Goal: Transaction & Acquisition: Purchase product/service

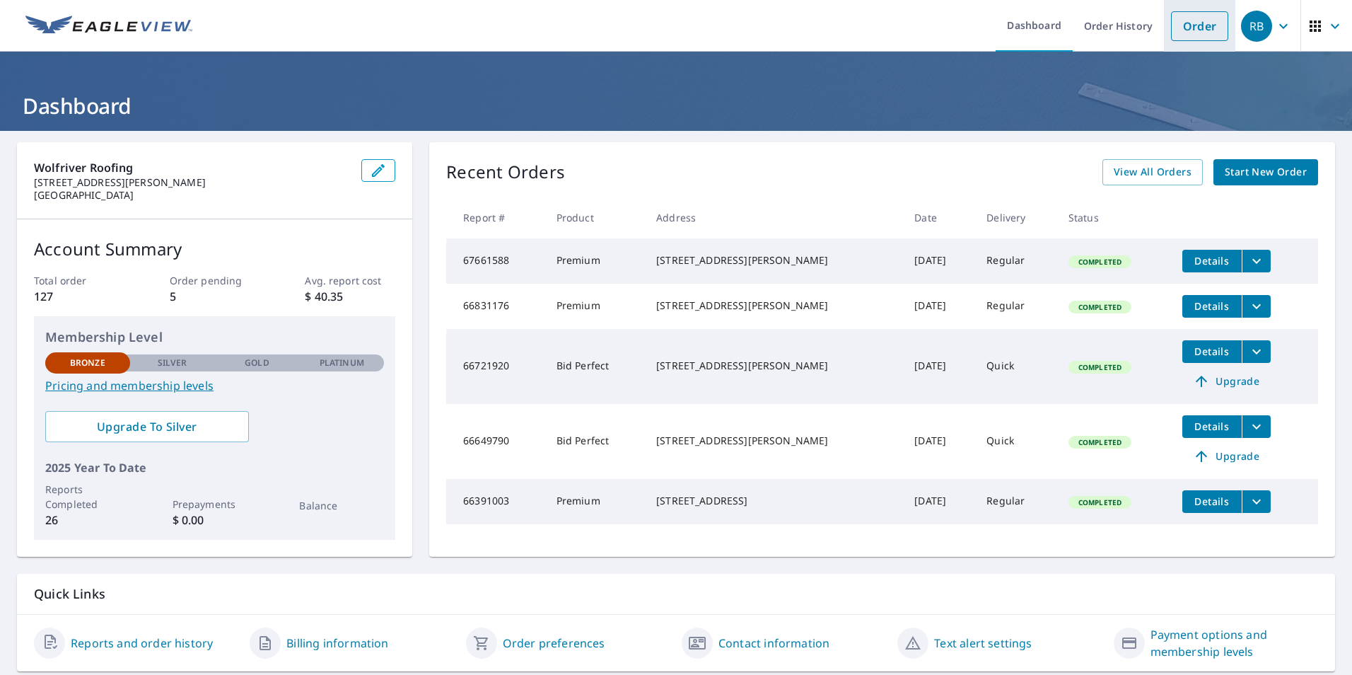
click at [1189, 28] on link "Order" at bounding box center [1199, 26] width 57 height 30
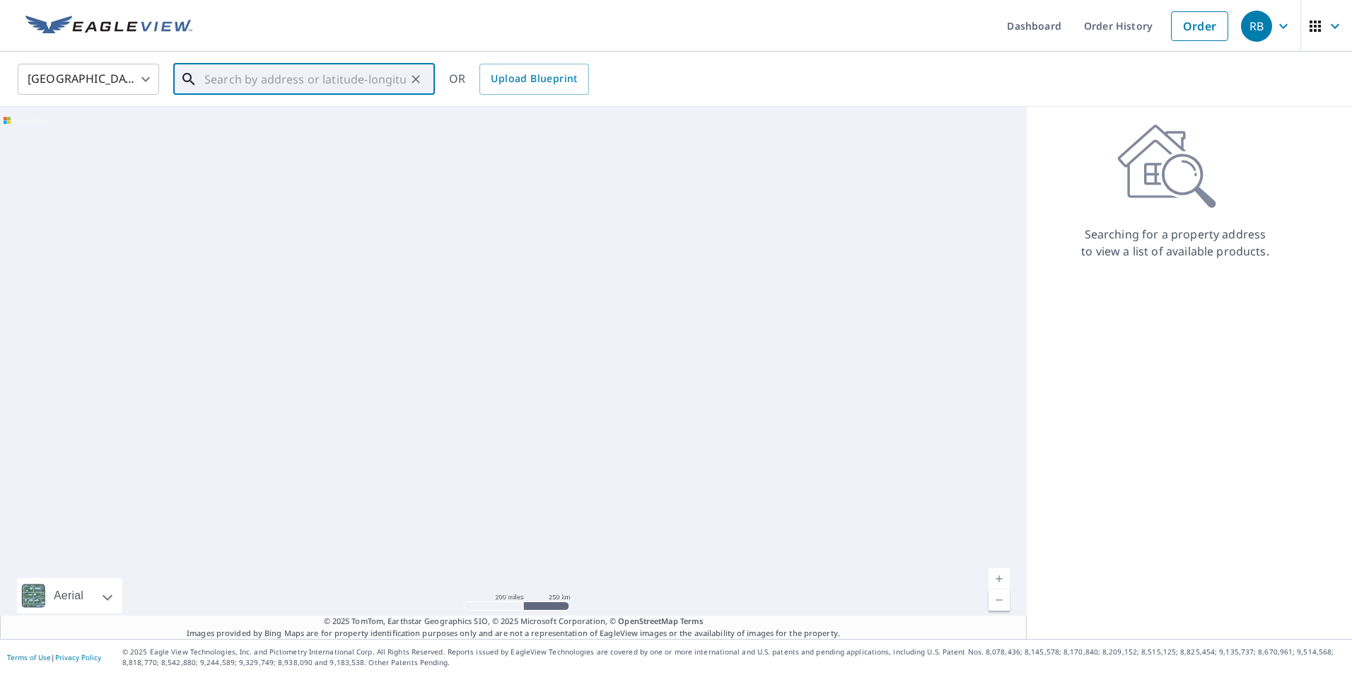
click at [236, 81] on input "text" at bounding box center [305, 79] width 202 height 40
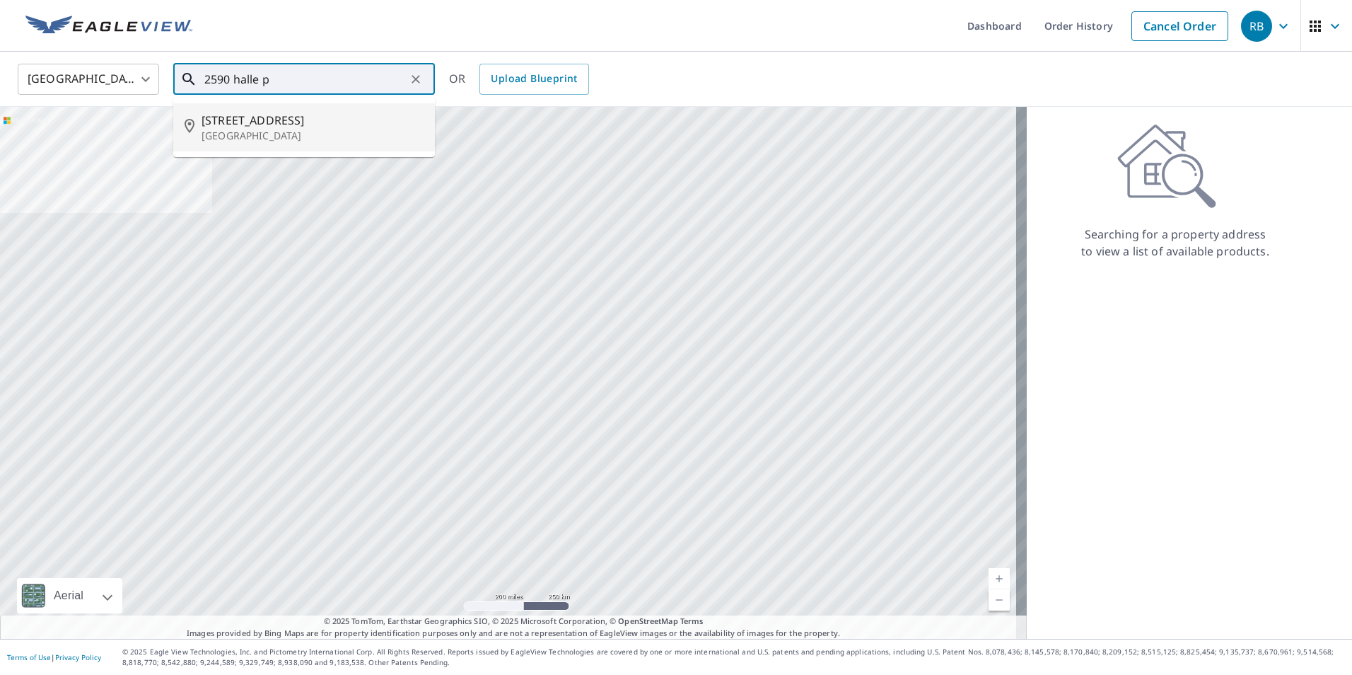
click at [257, 127] on span "[STREET_ADDRESS]" at bounding box center [313, 120] width 222 height 17
type input "[STREET_ADDRESS]"
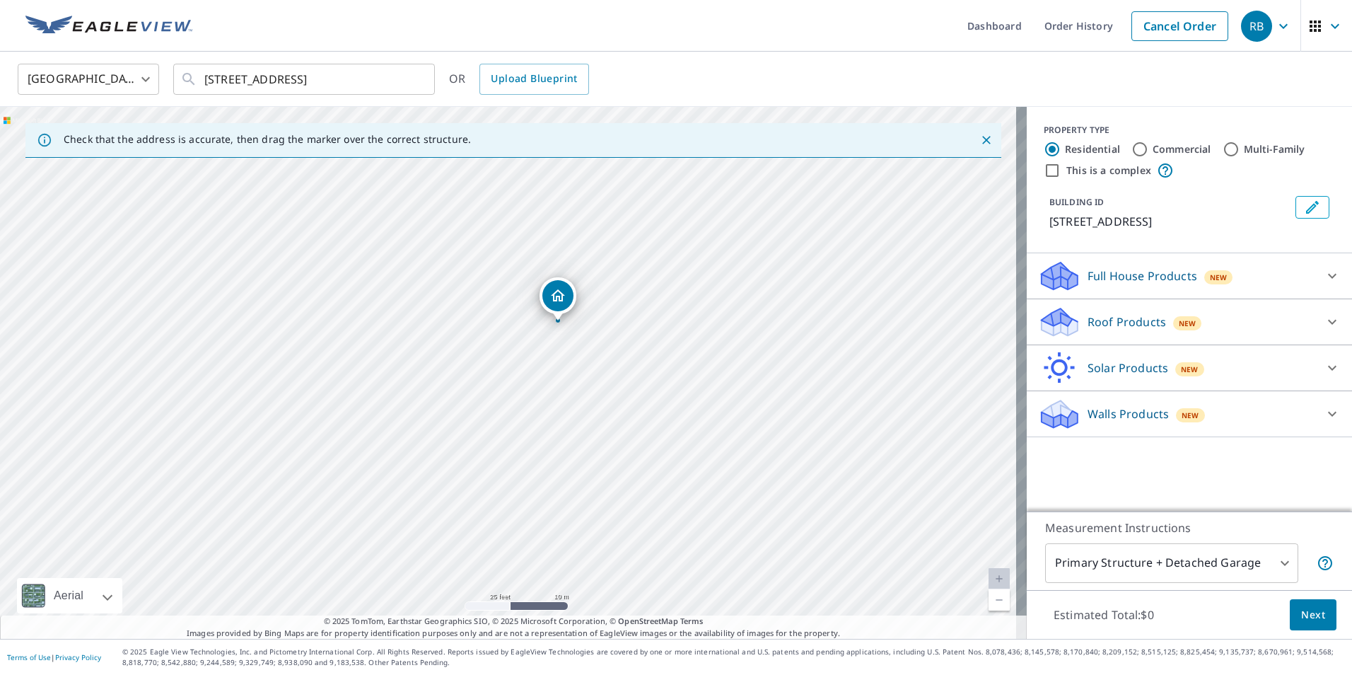
drag, startPoint x: 526, startPoint y: 425, endPoint x: 513, endPoint y: 394, distance: 33.6
click at [514, 394] on div "[STREET_ADDRESS]" at bounding box center [513, 373] width 1027 height 532
click at [1328, 324] on icon at bounding box center [1332, 322] width 8 height 5
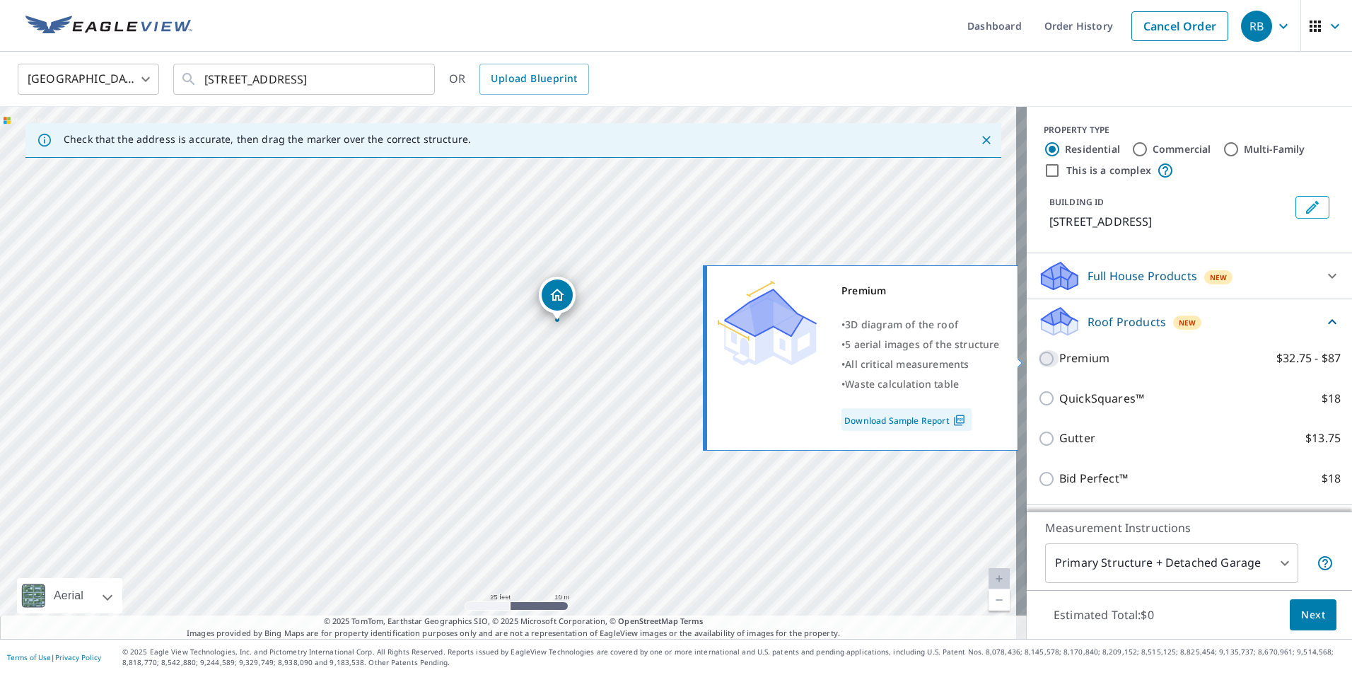
click at [1038, 363] on input "Premium $32.75 - $87" at bounding box center [1048, 358] width 21 height 17
checkbox input "true"
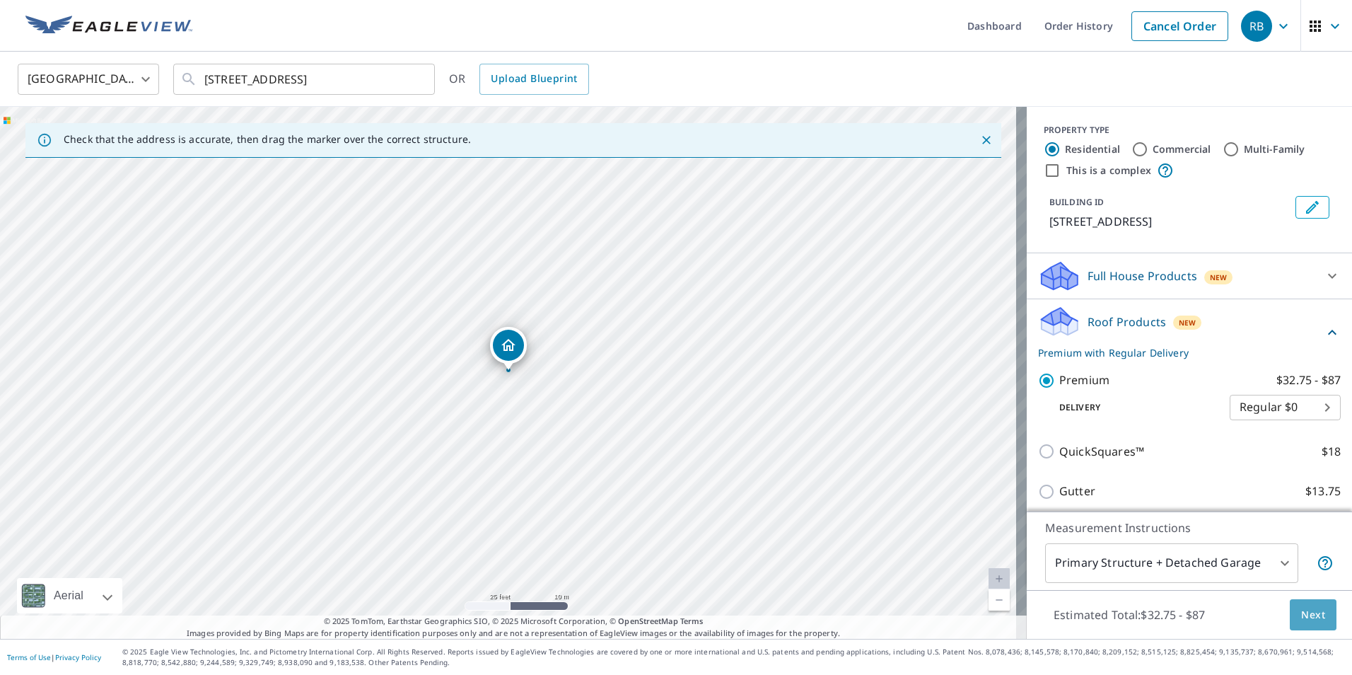
click at [1301, 618] on span "Next" at bounding box center [1313, 615] width 24 height 18
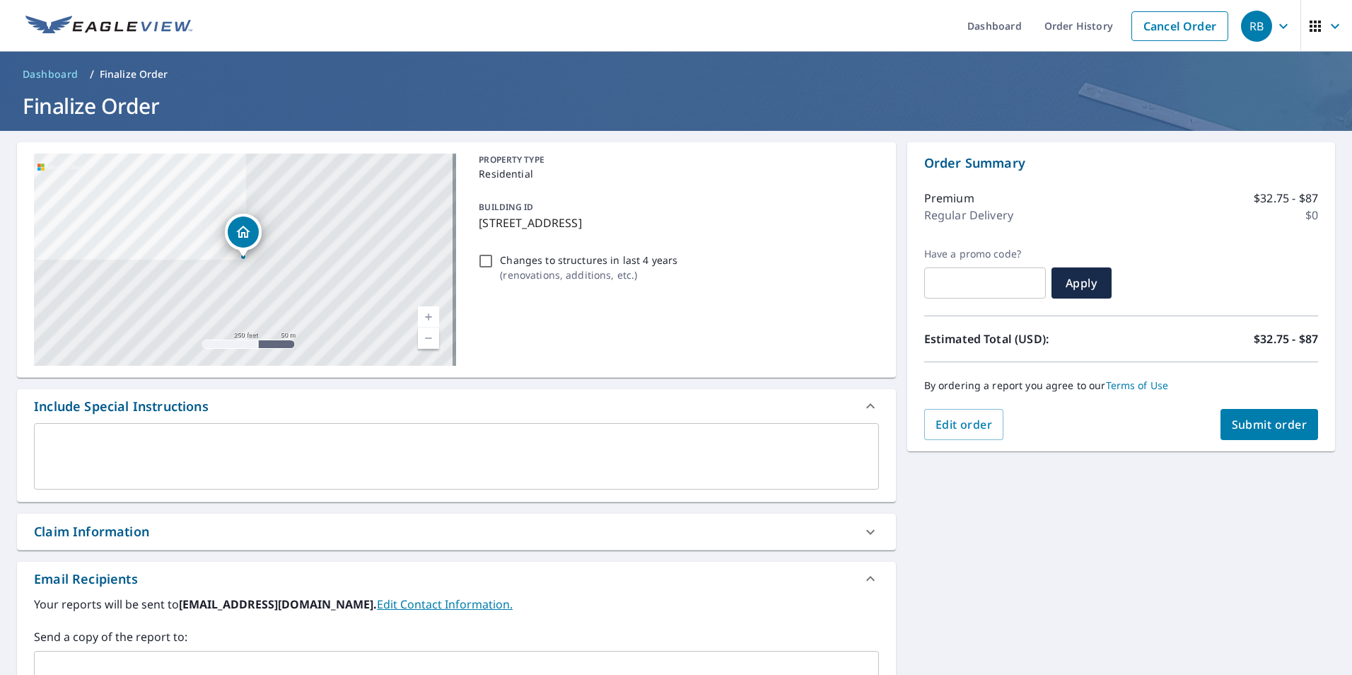
click at [1248, 430] on span "Submit order" at bounding box center [1270, 425] width 76 height 16
